Goal: Task Accomplishment & Management: Manage account settings

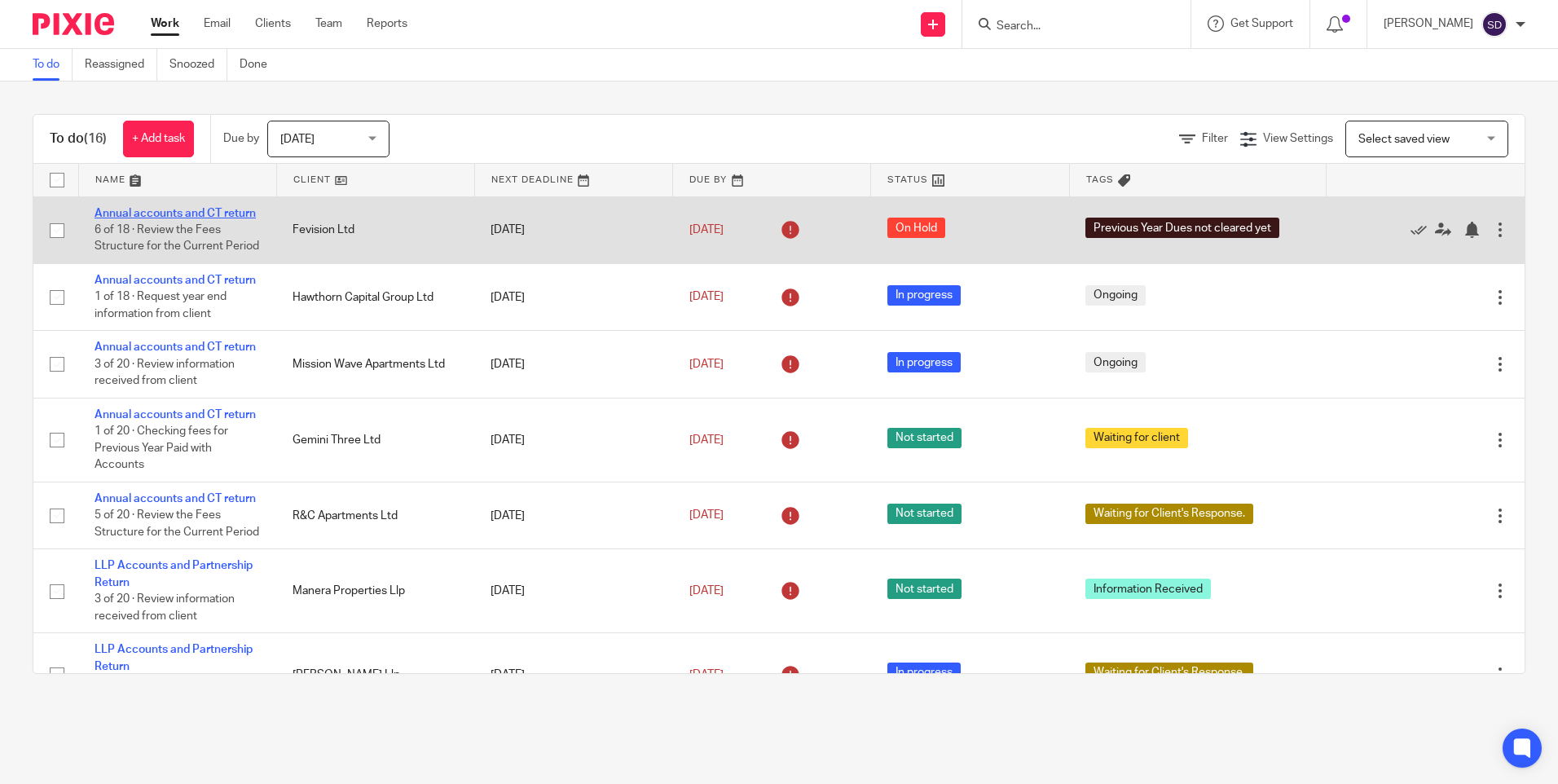
click at [190, 212] on link "Annual accounts and CT return" at bounding box center [175, 213] width 161 height 12
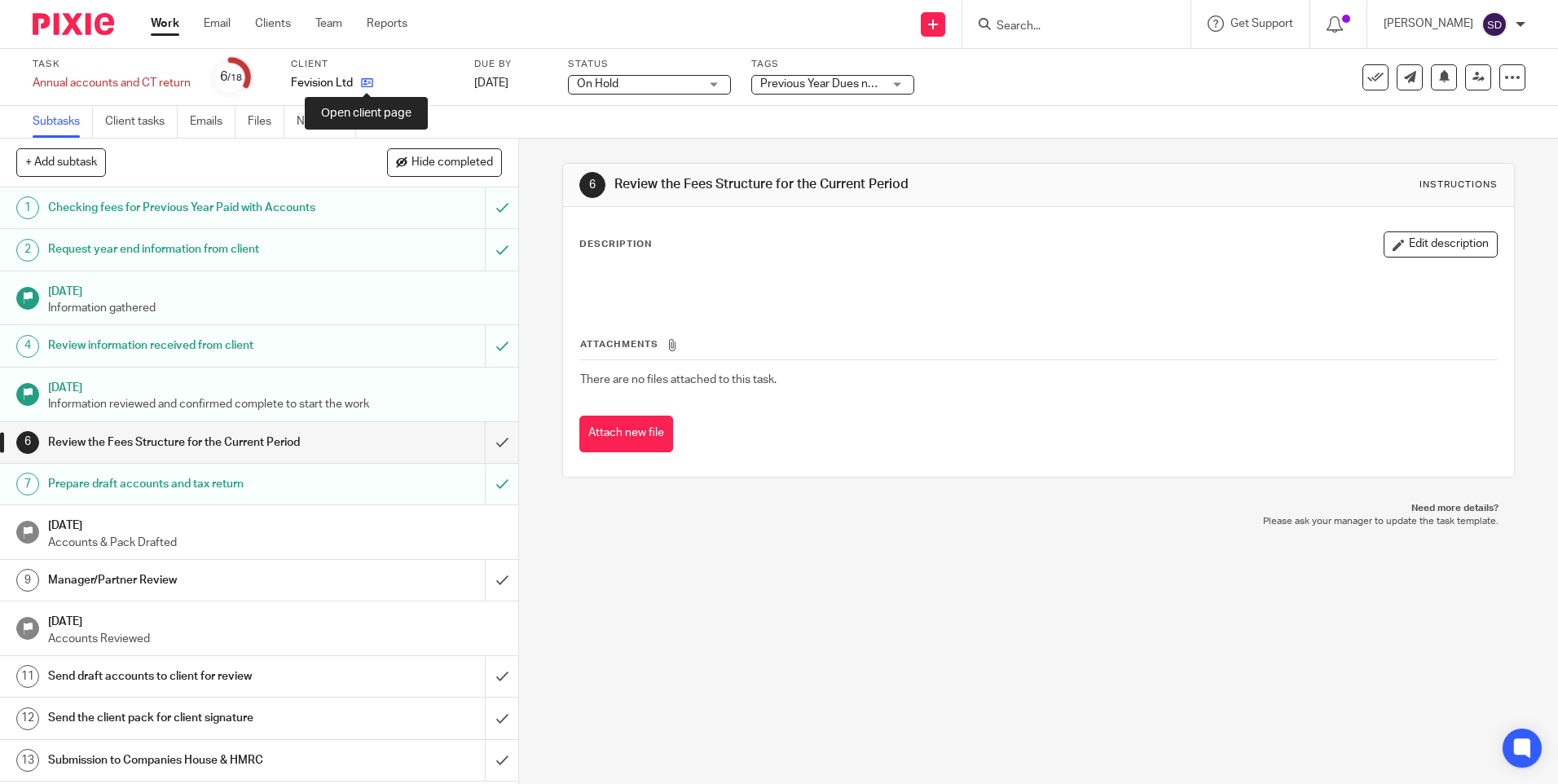
click at [369, 82] on icon at bounding box center [367, 83] width 12 height 12
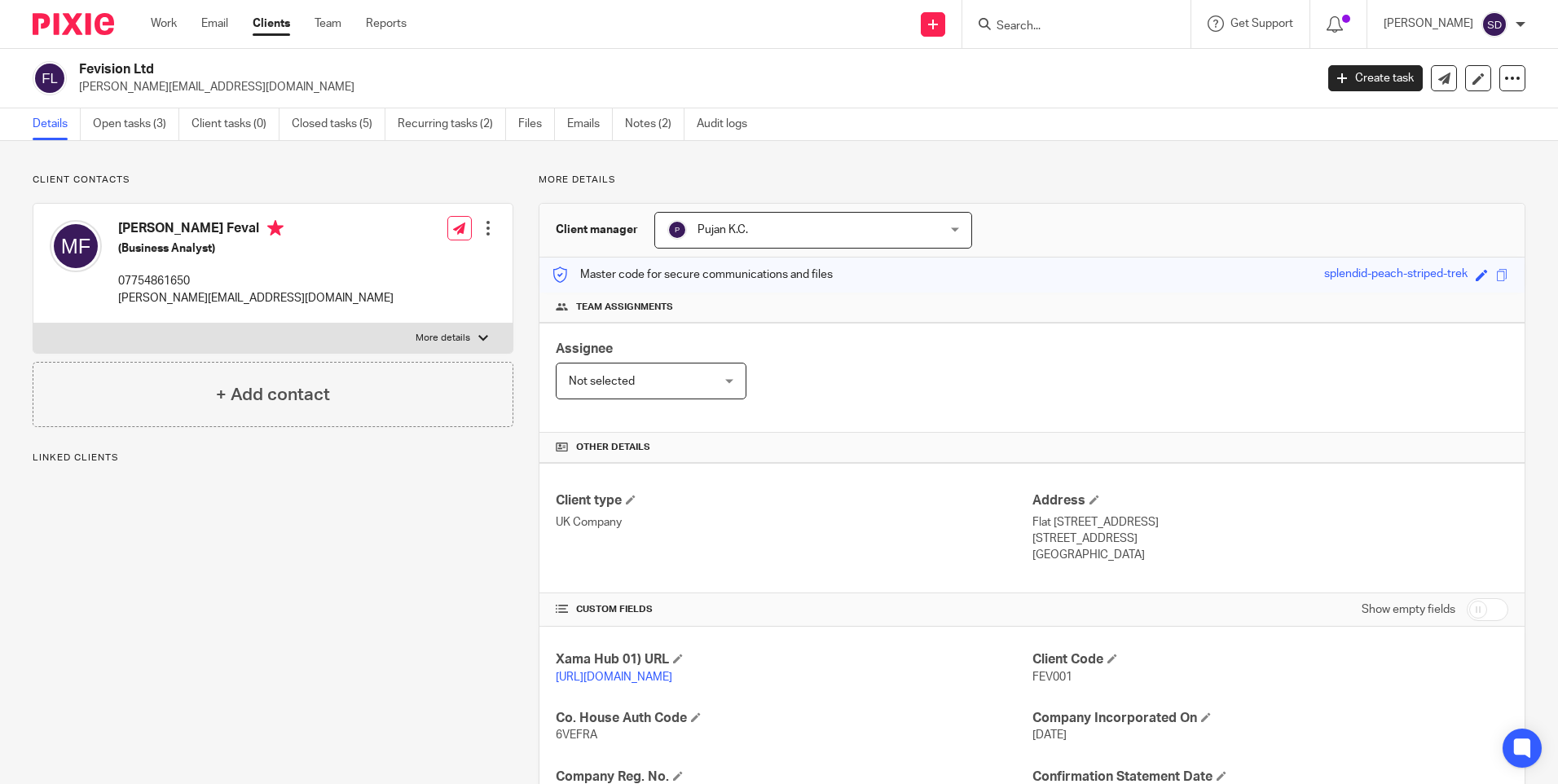
scroll to position [326, 0]
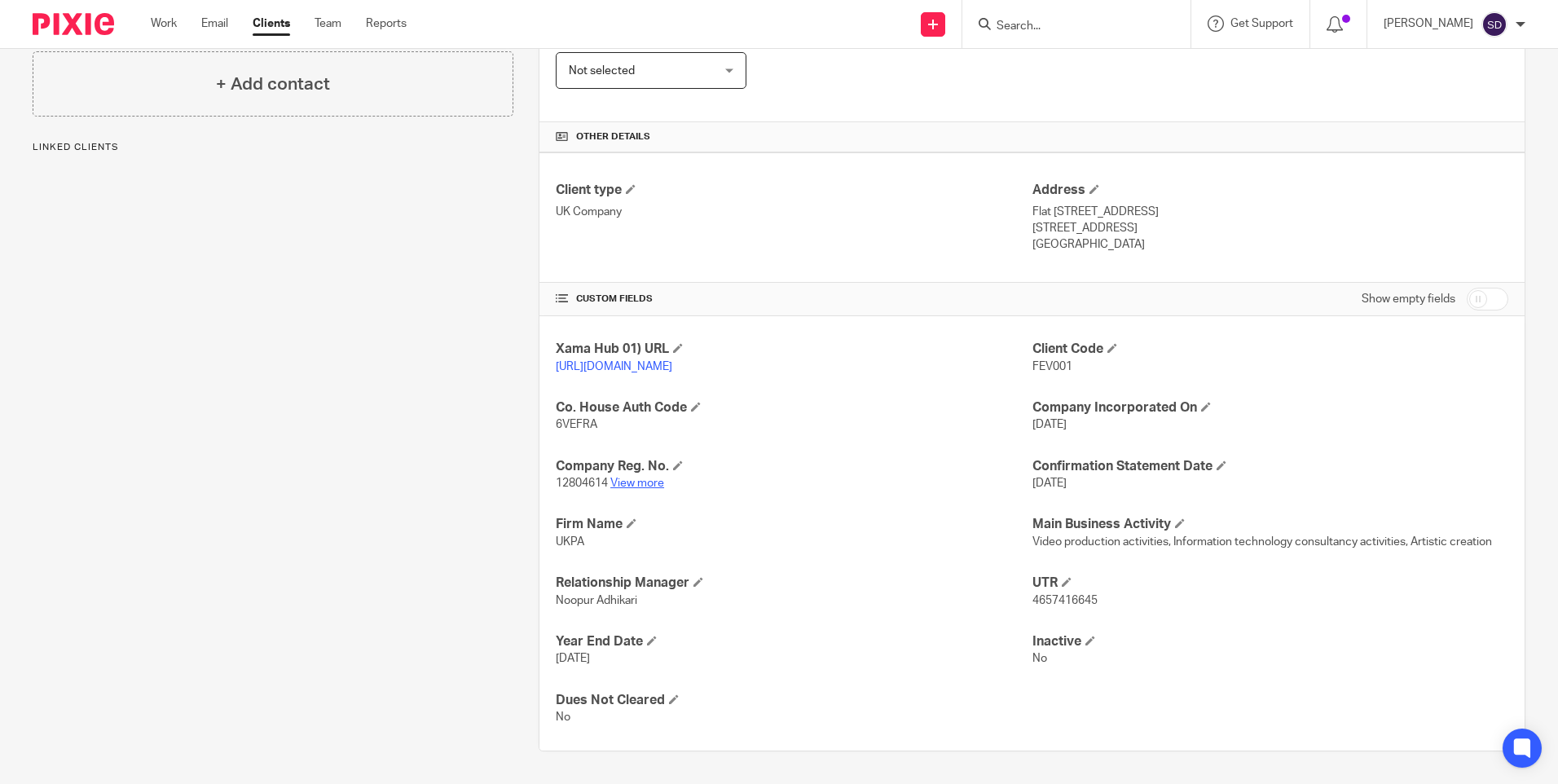
click at [651, 484] on link "View more" at bounding box center [637, 483] width 54 height 12
